Goal: Information Seeking & Learning: Learn about a topic

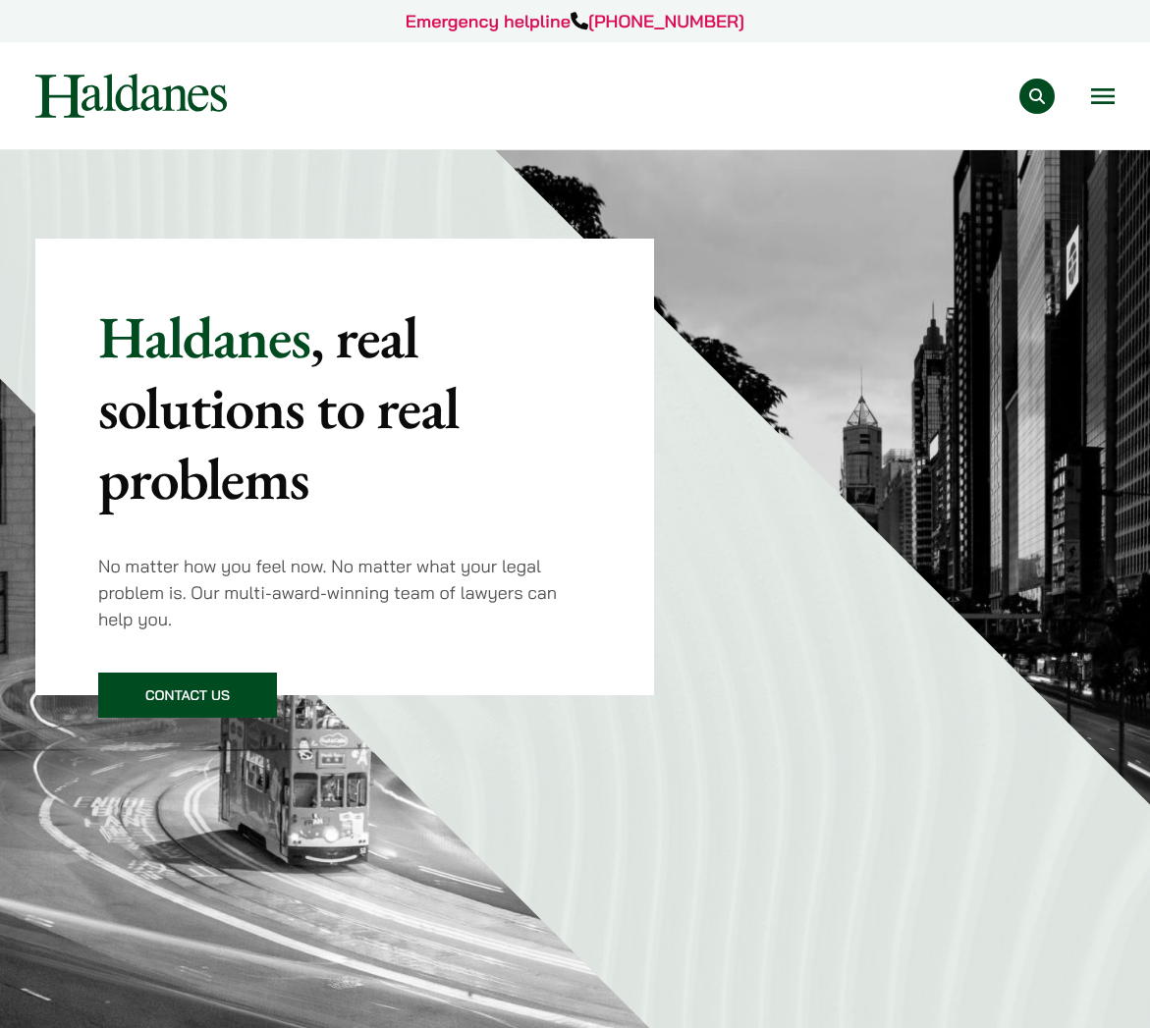
click at [1105, 104] on button "Open menu" at bounding box center [1103, 96] width 24 height 16
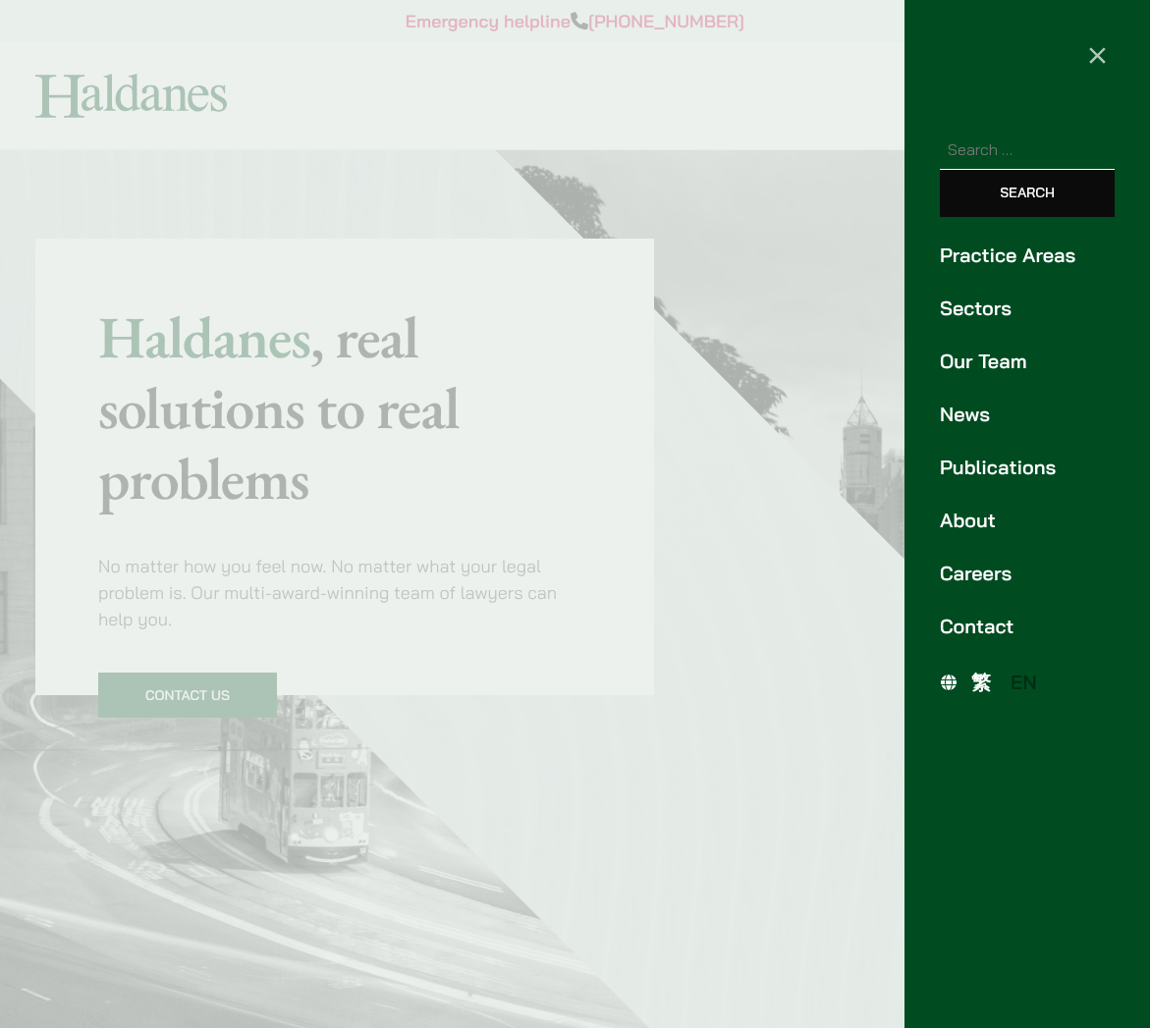
click at [1037, 251] on link "Practice Areas" at bounding box center [1027, 255] width 175 height 29
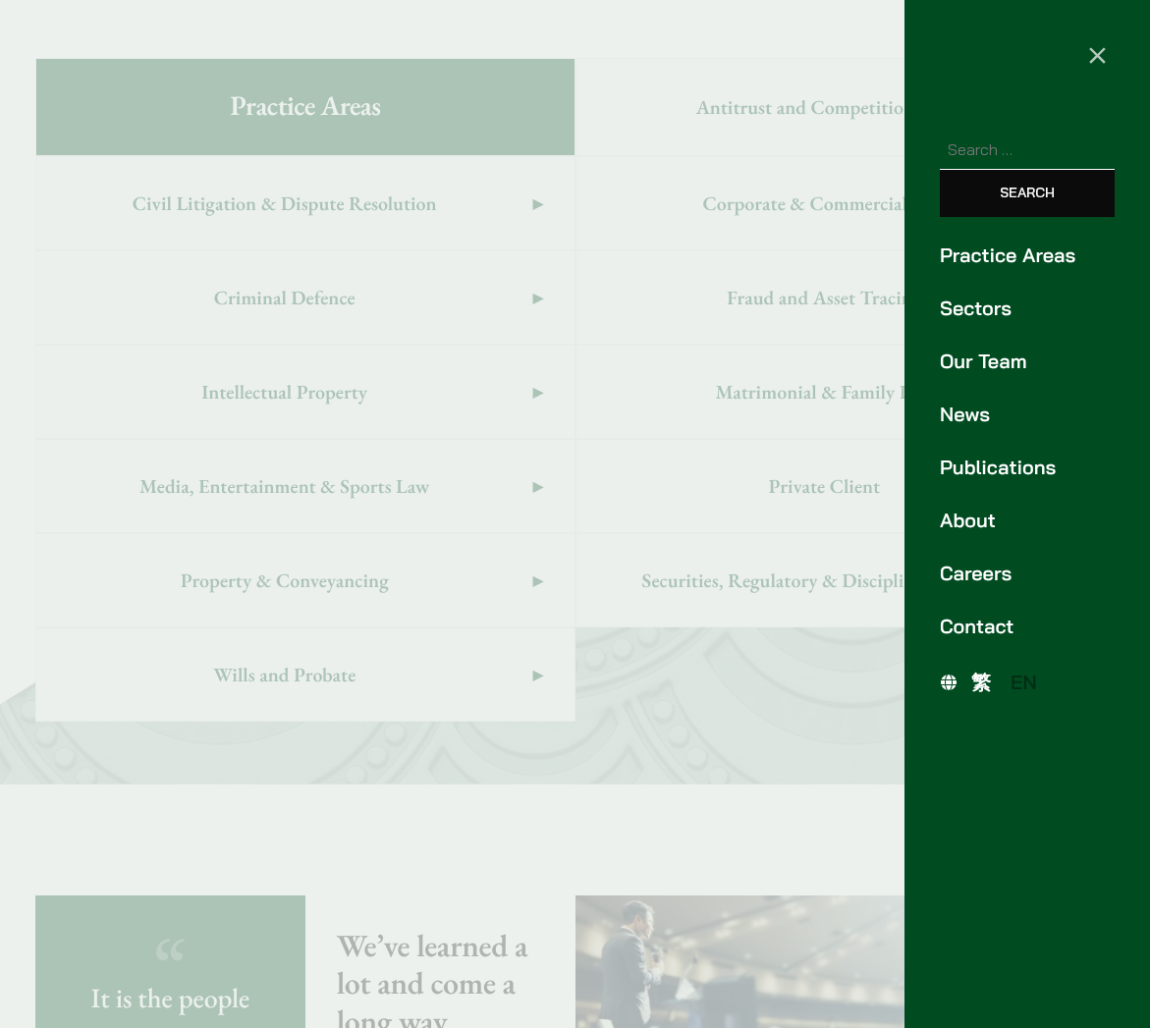
scroll to position [1203, 0]
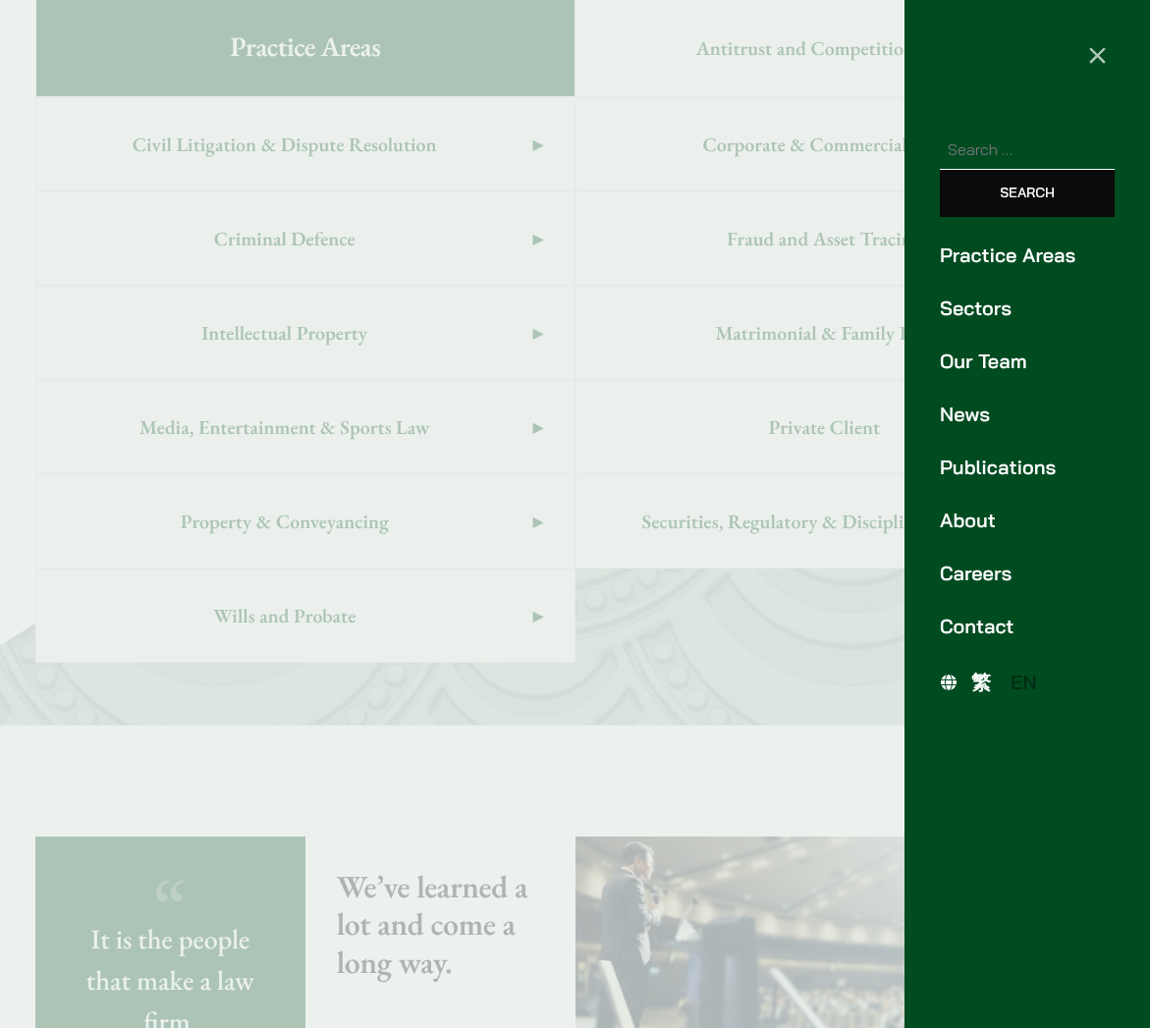
click at [355, 55] on div at bounding box center [575, 514] width 1150 height 1028
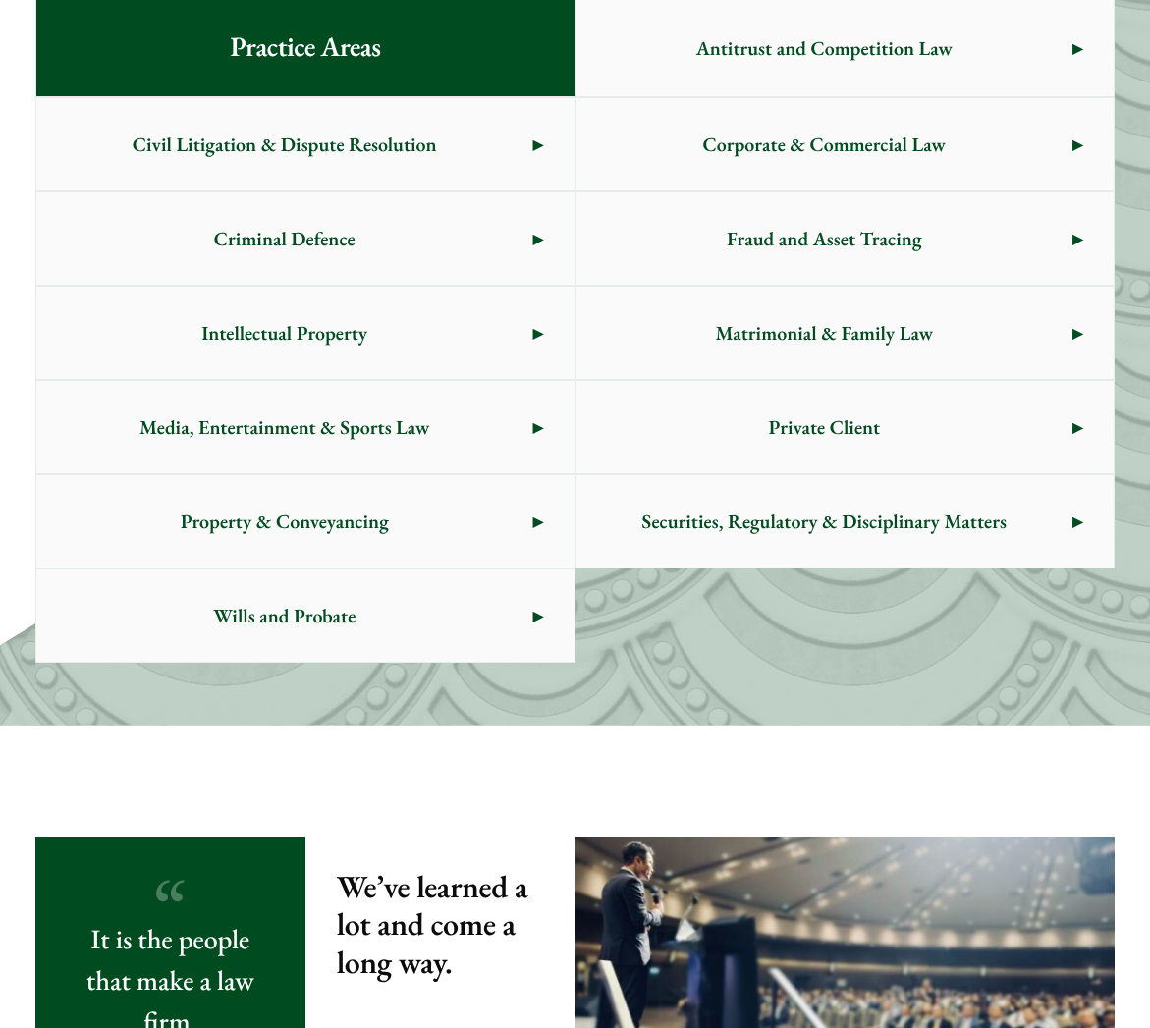
click at [509, 226] on span "Criminal Defence" at bounding box center [284, 238] width 496 height 92
click at [319, 150] on span "Civil Litigation & Dispute Resolution" at bounding box center [284, 144] width 496 height 92
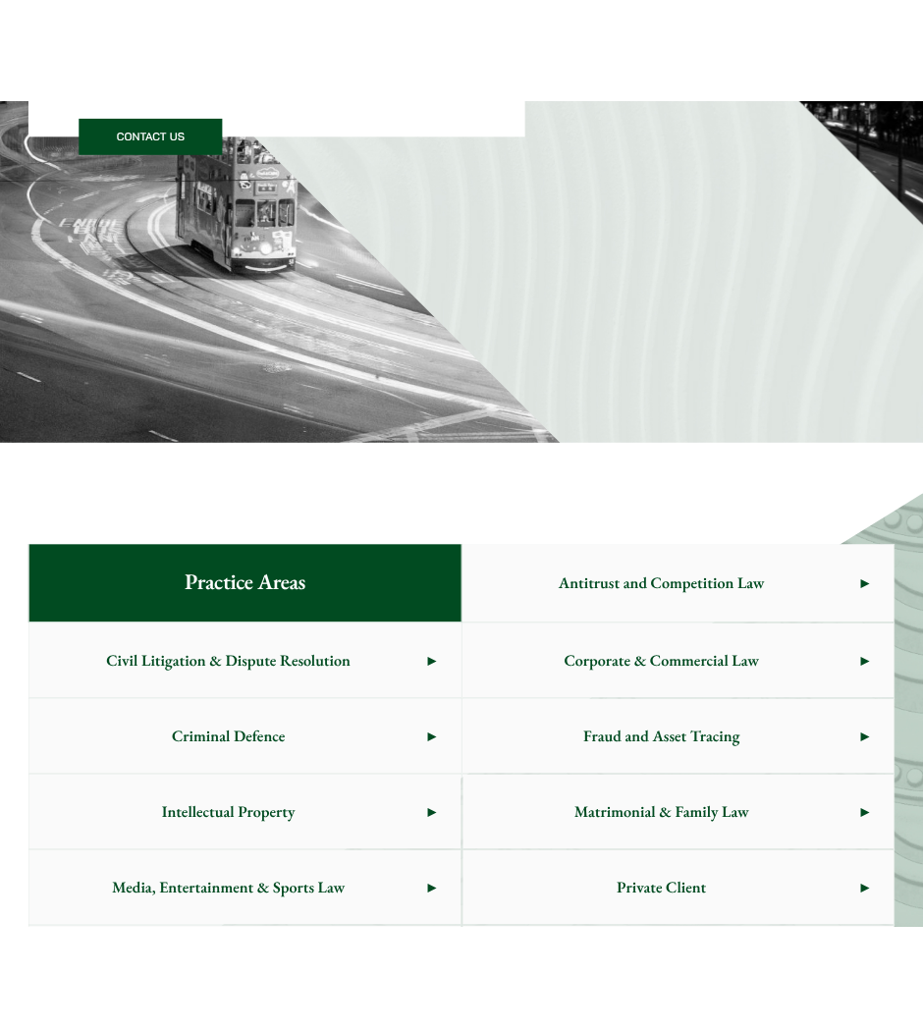
scroll to position [1202, 0]
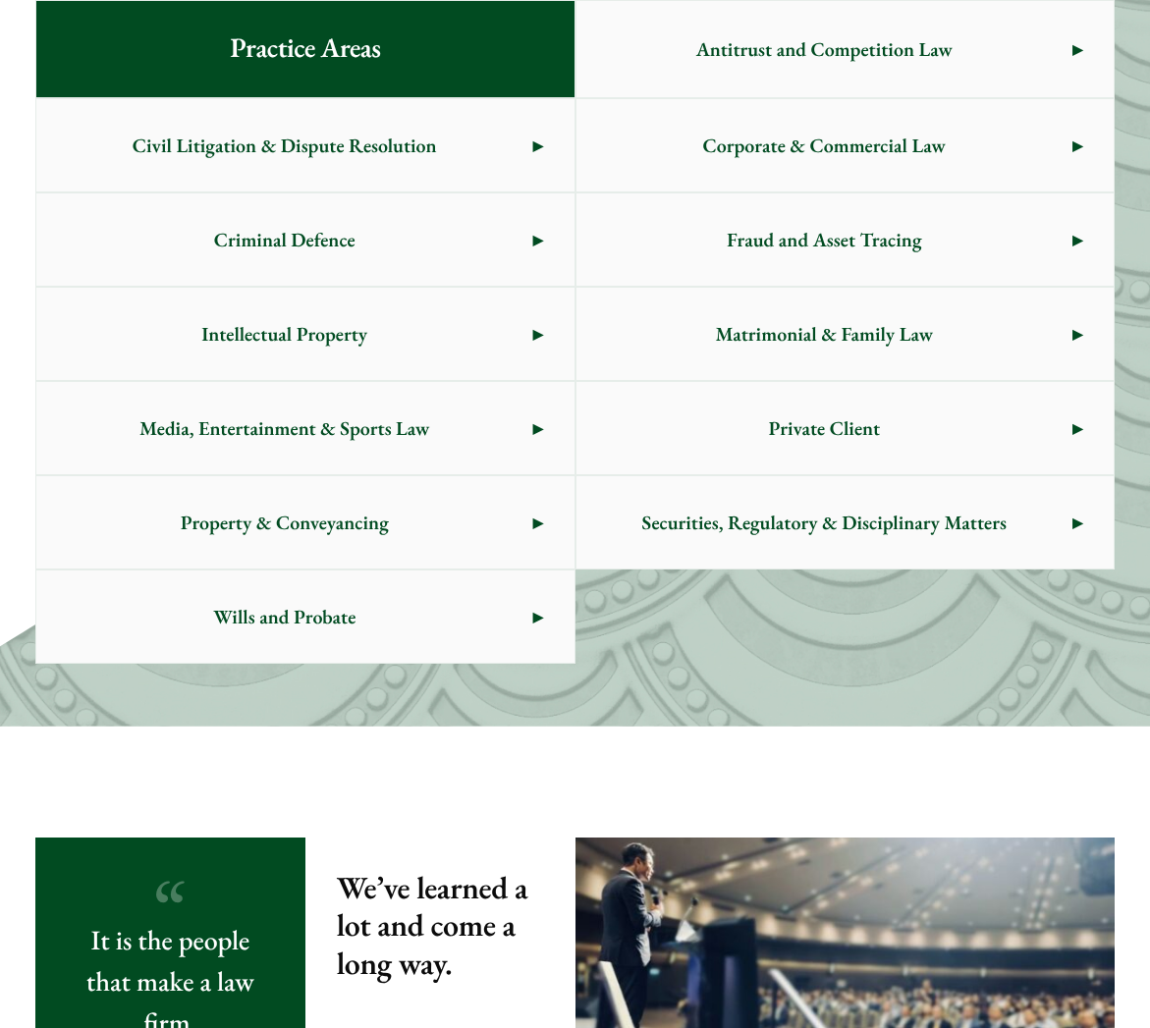
click at [537, 238] on link "Criminal Defence" at bounding box center [305, 239] width 538 height 92
click at [302, 417] on span "Media, Entertainment & Sports Law" at bounding box center [284, 428] width 496 height 92
click at [450, 512] on span "Property & Conveyancing" at bounding box center [284, 522] width 496 height 92
click at [430, 617] on span "Wills and Probate" at bounding box center [284, 616] width 496 height 92
click at [400, 163] on span "Civil Litigation & Dispute Resolution" at bounding box center [284, 145] width 496 height 92
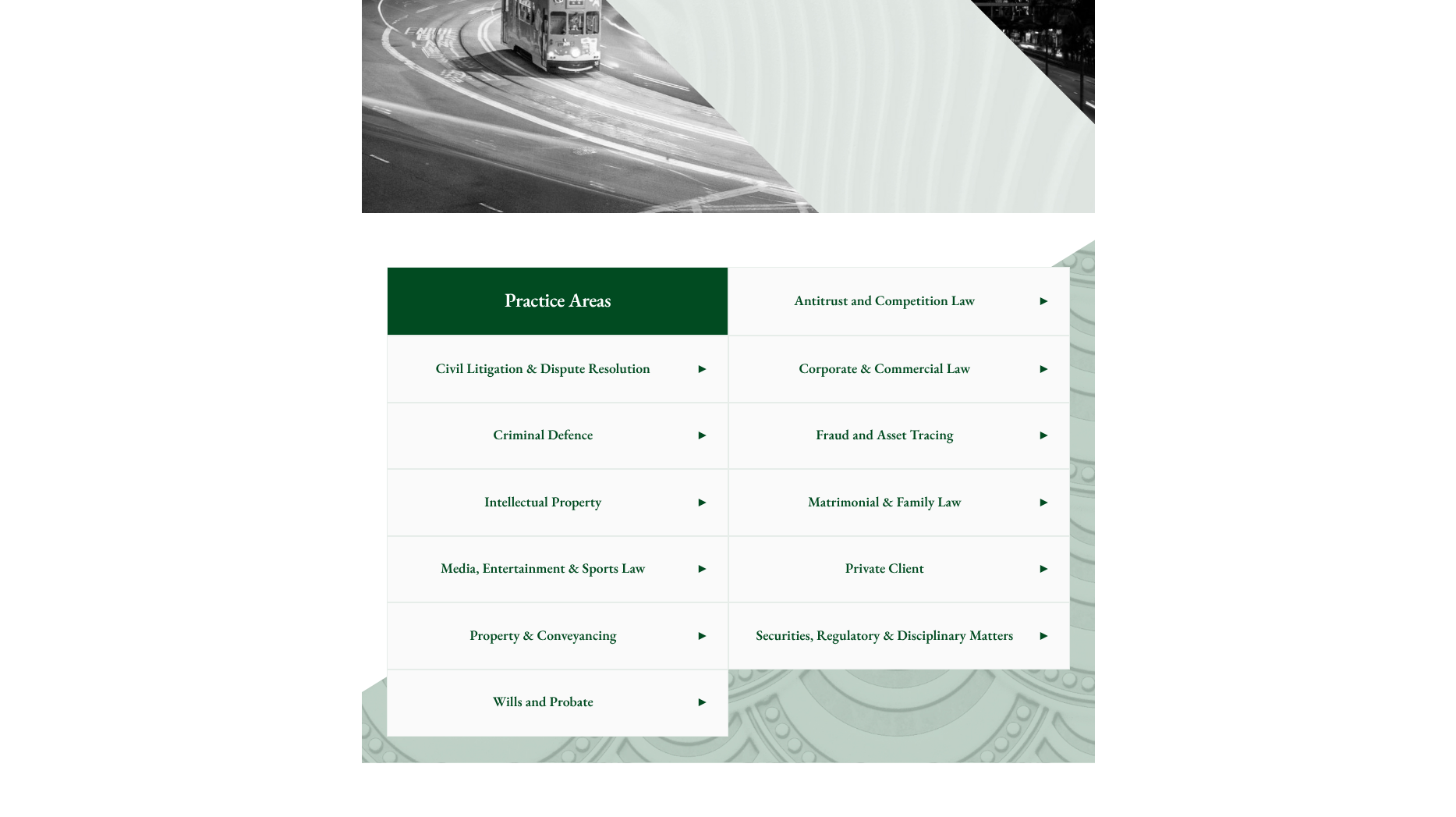
scroll to position [857, 0]
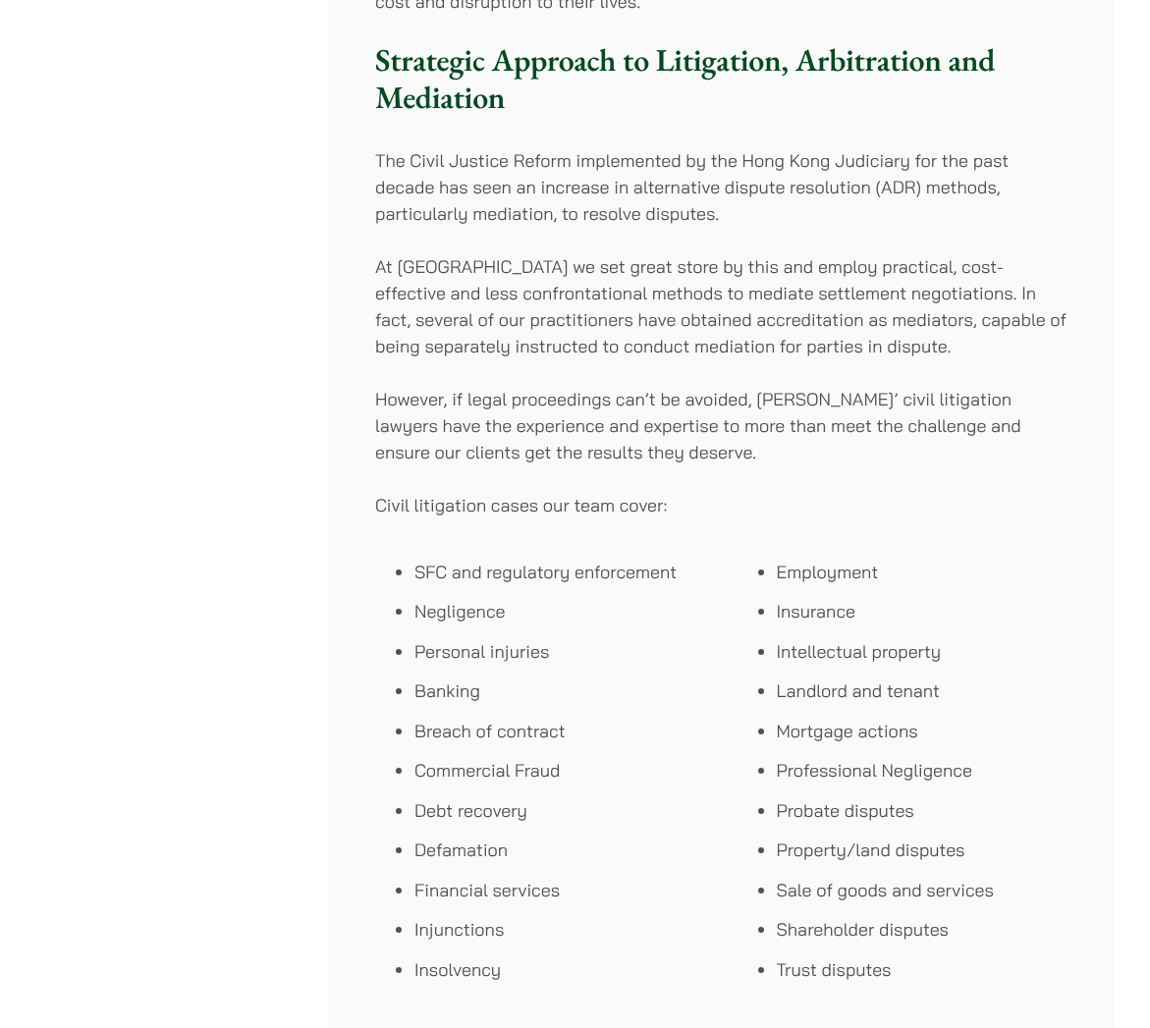
scroll to position [1078, 0]
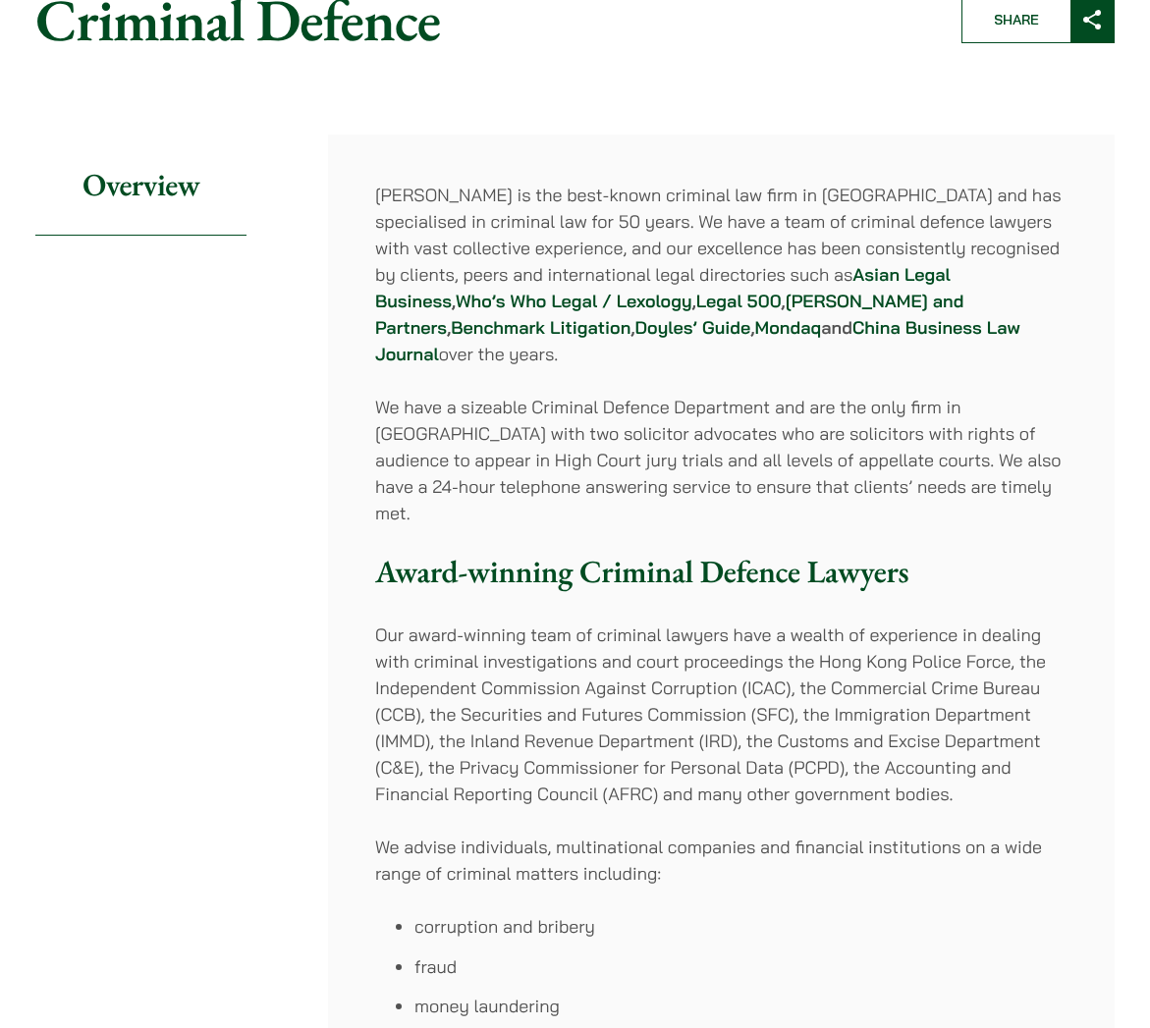
scroll to position [809, 0]
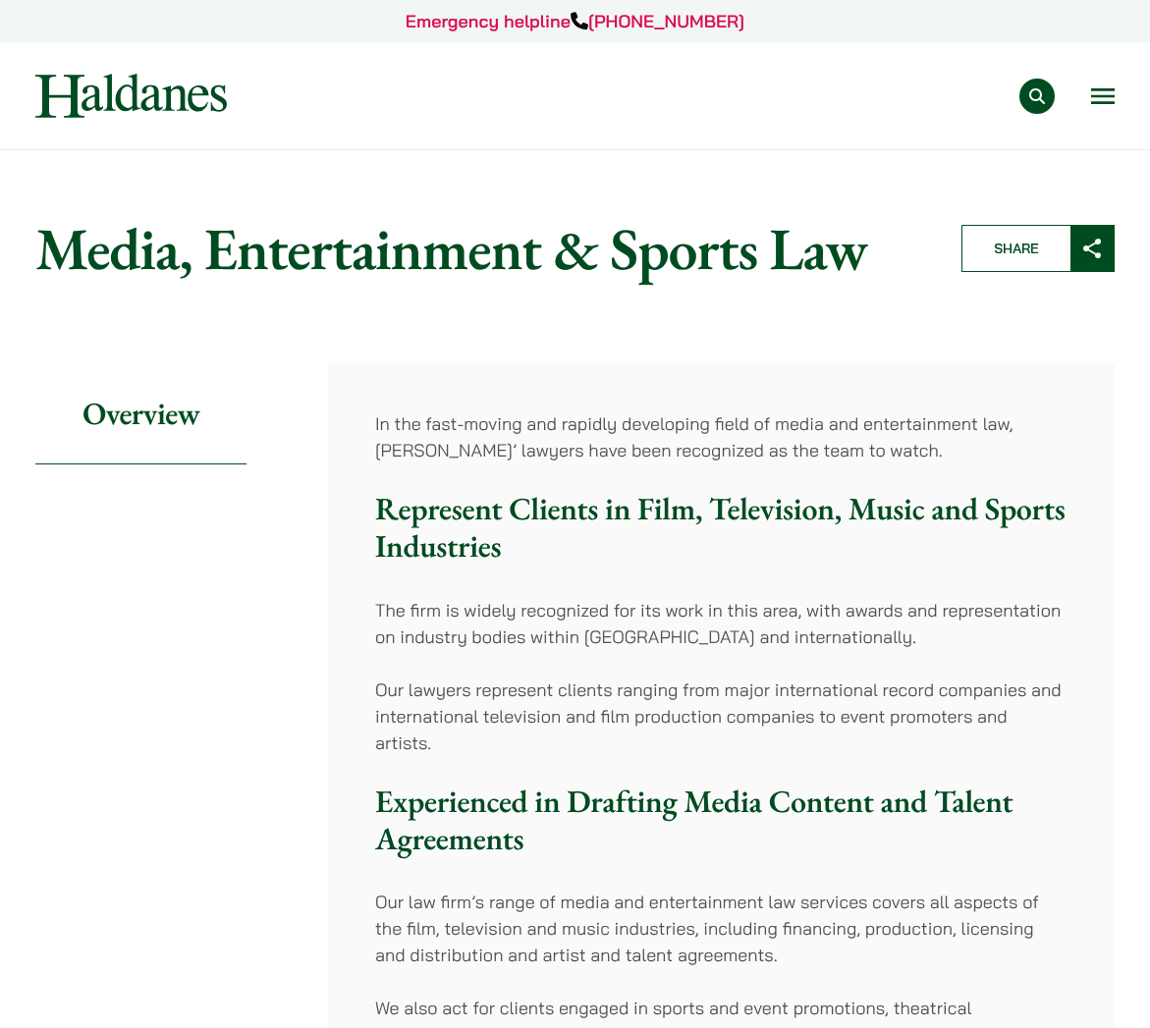
scroll to position [540, 0]
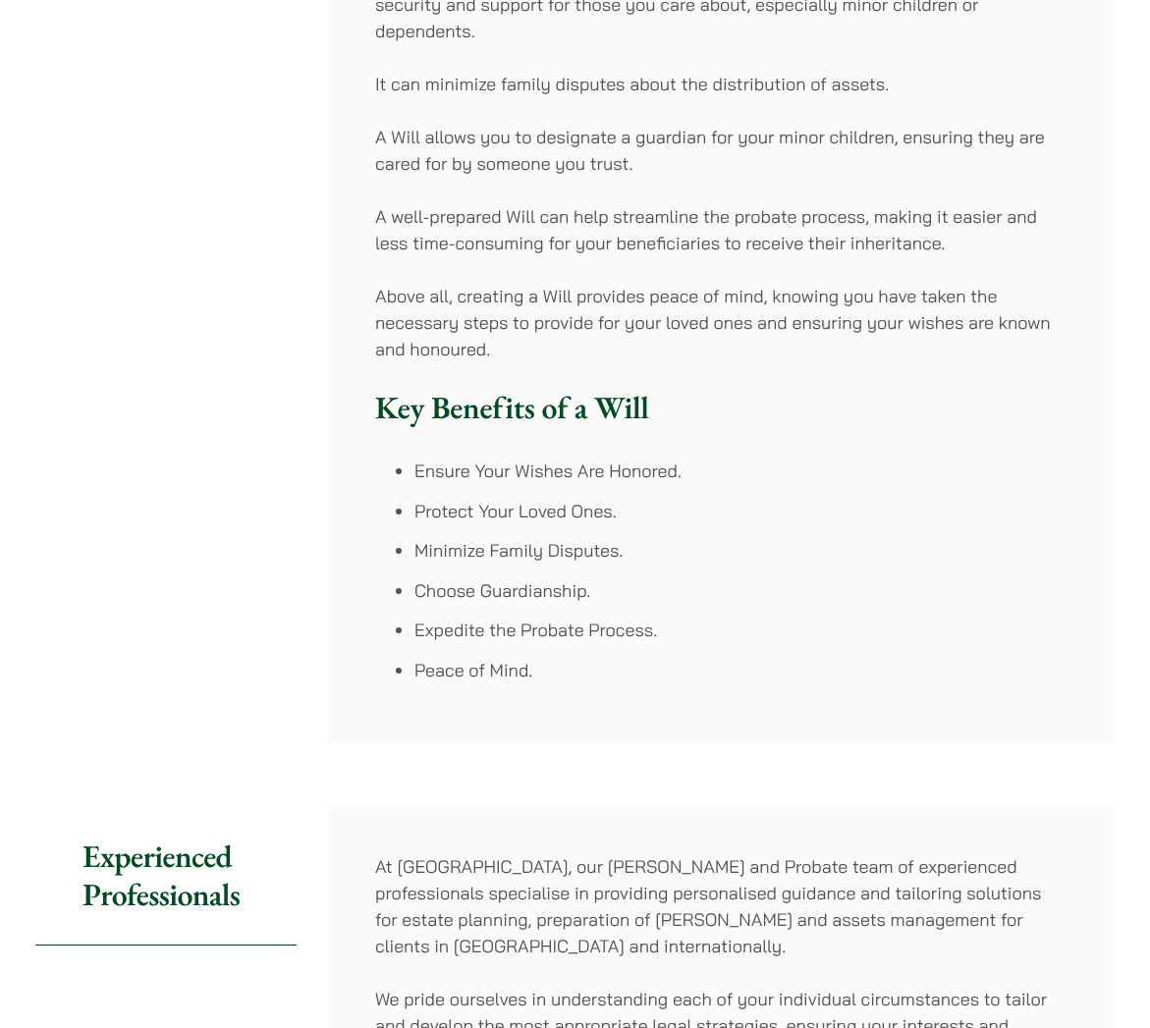
scroll to position [1250, 0]
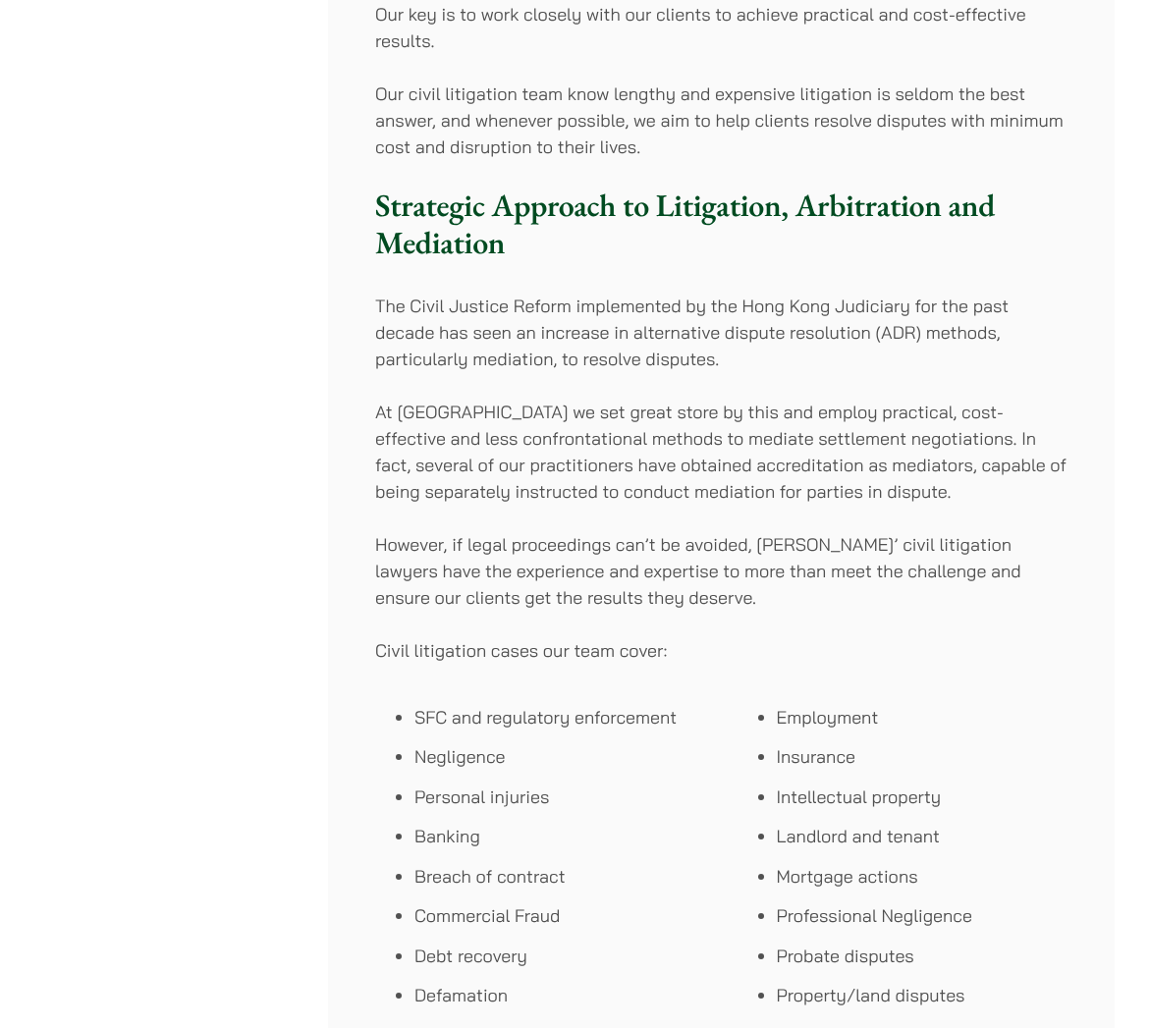
scroll to position [993, 0]
